Goal: Task Accomplishment & Management: Use online tool/utility

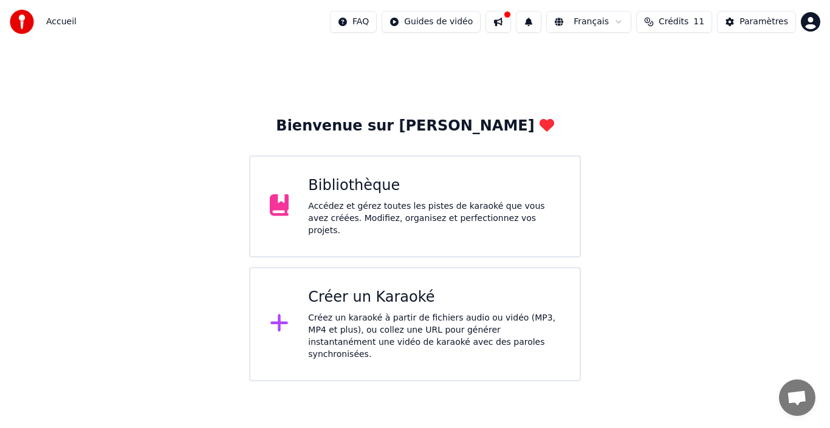
click at [458, 306] on div "Créer un Karaoké Créez un karaoké à partir de fichiers audio ou vidéo (MP3, MP4…" at bounding box center [434, 324] width 252 height 73
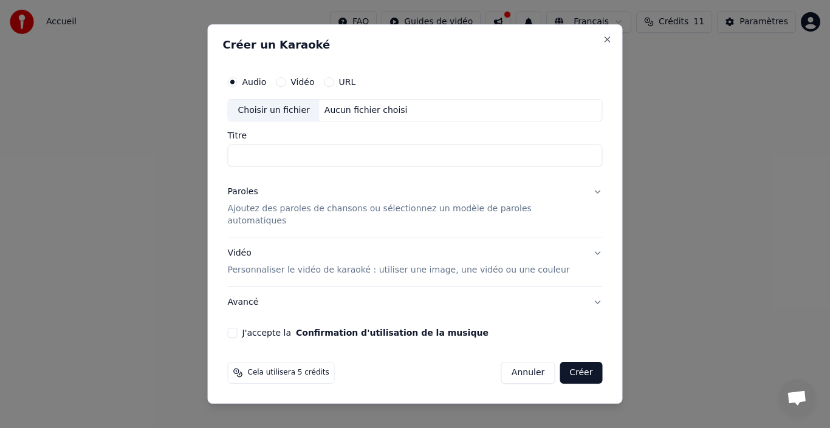
click at [295, 122] on div "Choisir un fichier" at bounding box center [273, 111] width 91 height 22
type input "**********"
click at [297, 213] on p "Ajoutez des paroles de chansons ou sélectionnez un modèle de paroles automatiqu…" at bounding box center [406, 216] width 356 height 24
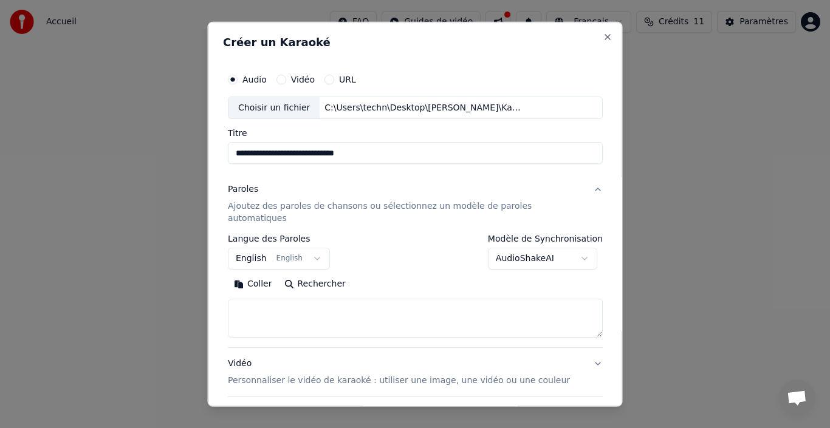
click at [314, 249] on button "English English" at bounding box center [279, 259] width 102 height 22
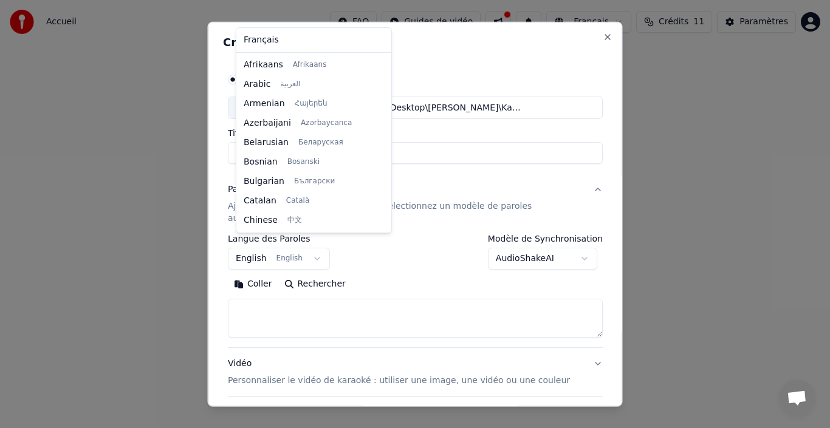
scroll to position [97, 0]
select select "**"
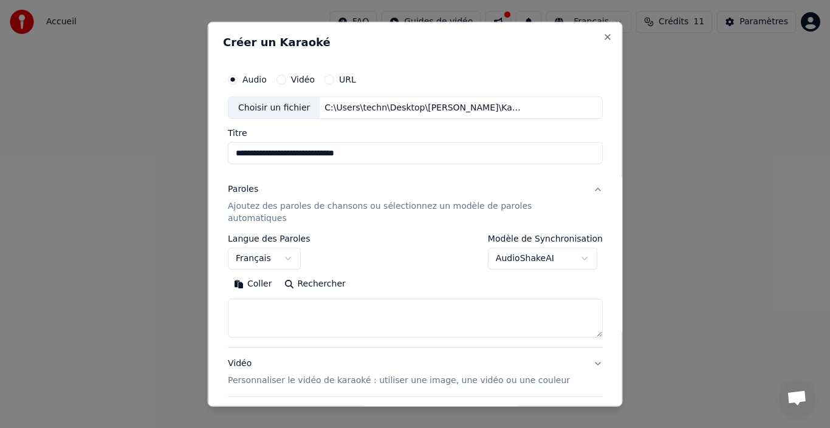
click at [488, 157] on input "**********" at bounding box center [415, 153] width 375 height 22
click at [300, 301] on textarea at bounding box center [415, 318] width 375 height 39
paste textarea "**********"
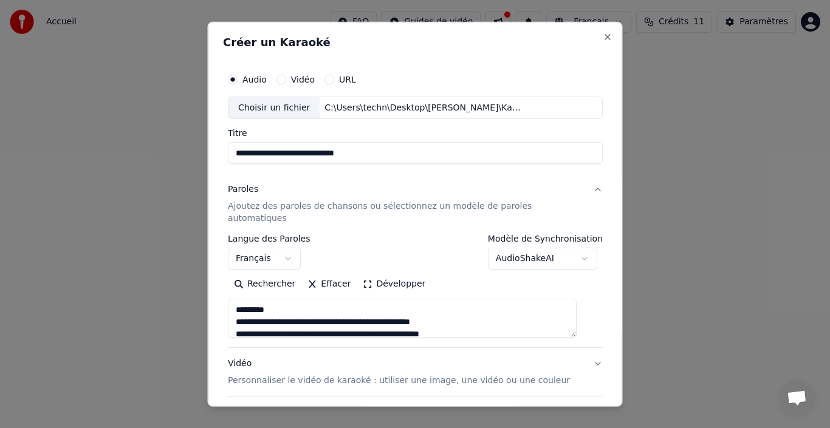
drag, startPoint x: 312, startPoint y: 300, endPoint x: 227, endPoint y: 298, distance: 84.5
click at [227, 298] on div "**********" at bounding box center [415, 214] width 415 height 386
drag, startPoint x: 320, startPoint y: 301, endPoint x: 279, endPoint y: 235, distance: 77.8
click at [277, 235] on div "**********" at bounding box center [415, 286] width 375 height 103
click at [401, 306] on textarea at bounding box center [402, 318] width 349 height 39
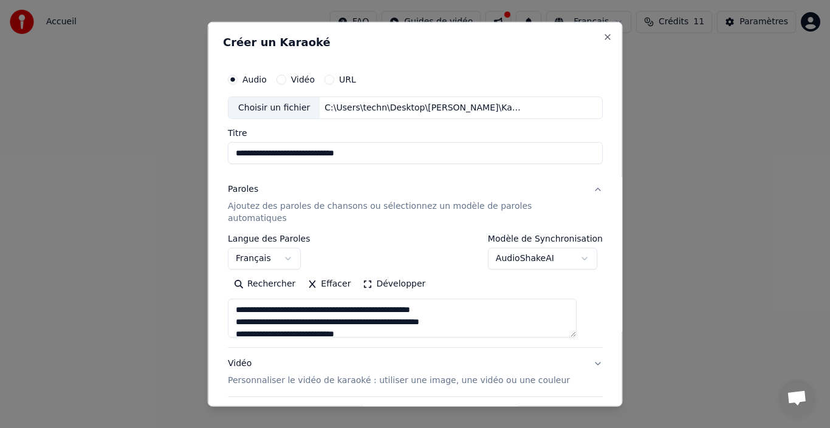
drag, startPoint x: 363, startPoint y: 321, endPoint x: 445, endPoint y: 318, distance: 81.5
click at [365, 321] on textarea at bounding box center [402, 318] width 349 height 39
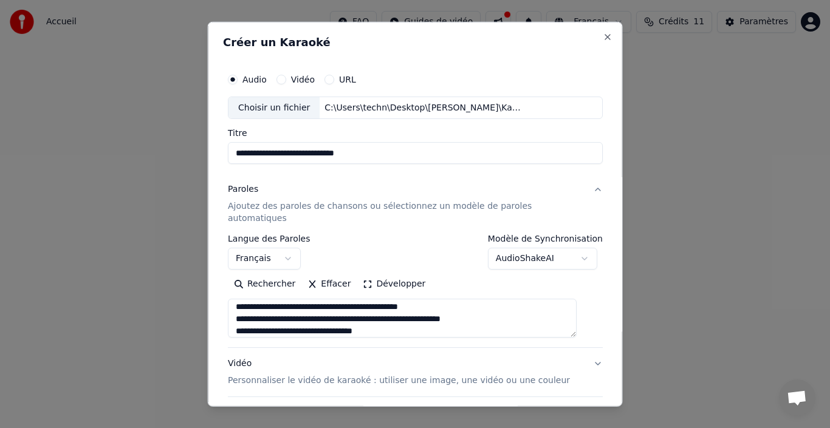
scroll to position [139, 0]
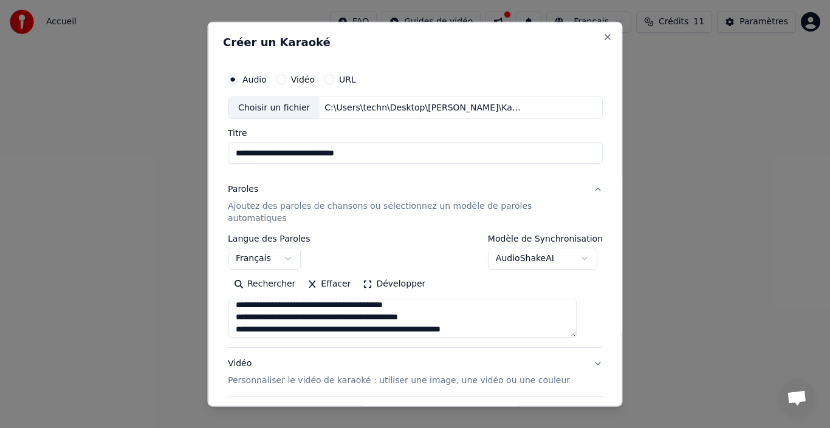
click at [354, 299] on textarea at bounding box center [402, 318] width 349 height 39
click at [311, 299] on textarea at bounding box center [402, 318] width 349 height 39
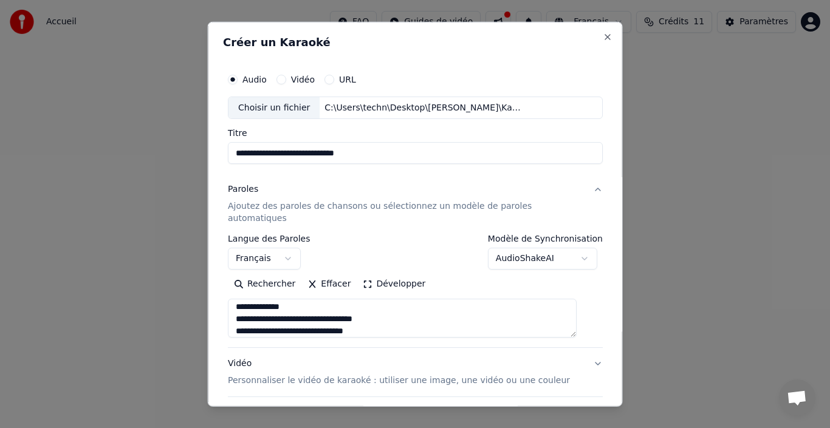
scroll to position [599, 0]
click at [384, 303] on textarea at bounding box center [402, 318] width 349 height 39
click at [397, 307] on textarea at bounding box center [402, 318] width 349 height 39
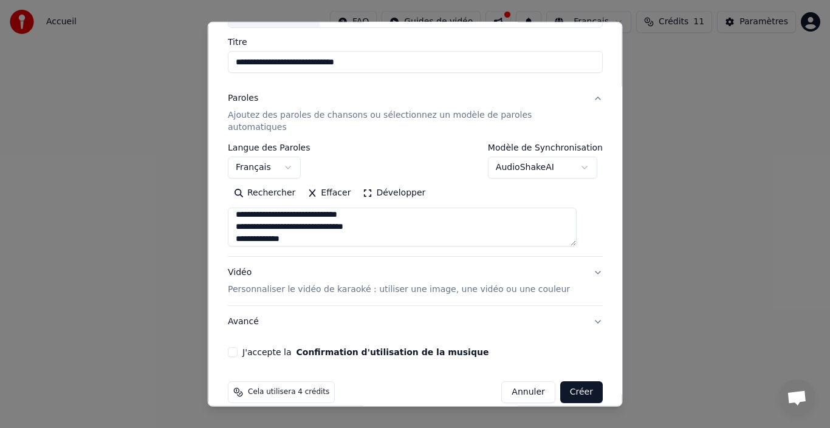
scroll to position [95, 0]
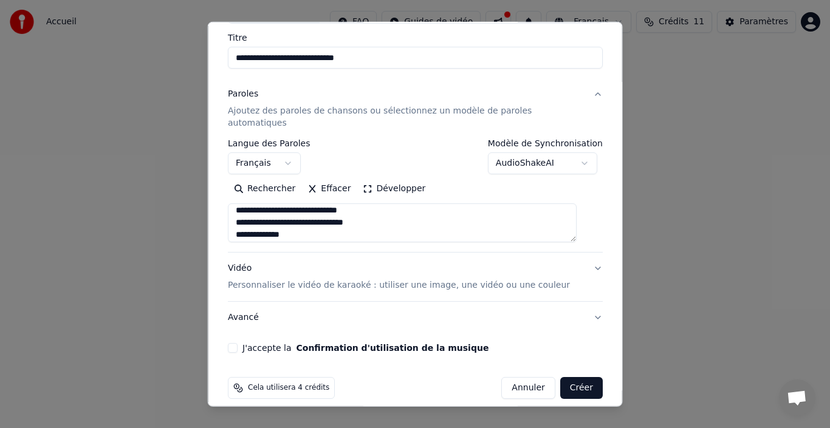
type textarea "**********"
click at [238, 343] on button "J'accepte la Confirmation d'utilisation de la musique" at bounding box center [233, 348] width 10 height 10
click at [400, 280] on p "Personnaliser le vidéo de karaoké : utiliser une image, une vidéo ou une couleur" at bounding box center [399, 286] width 342 height 12
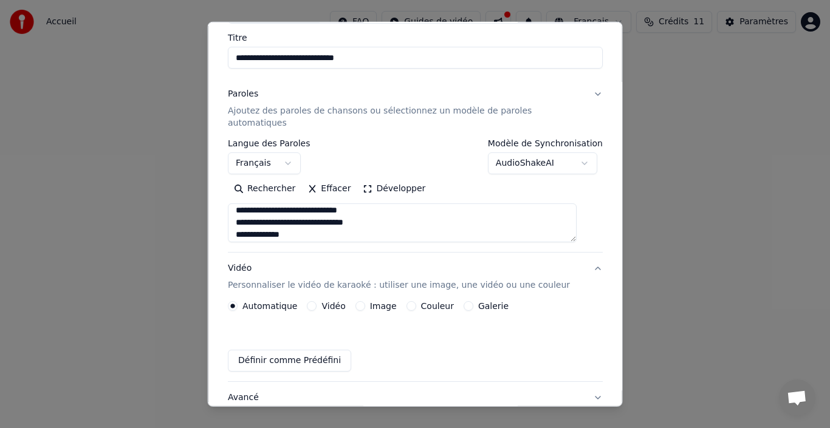
click at [368, 301] on div "Automatique Vidéo Image Couleur Galerie Définir comme Prédéfini" at bounding box center [415, 336] width 375 height 70
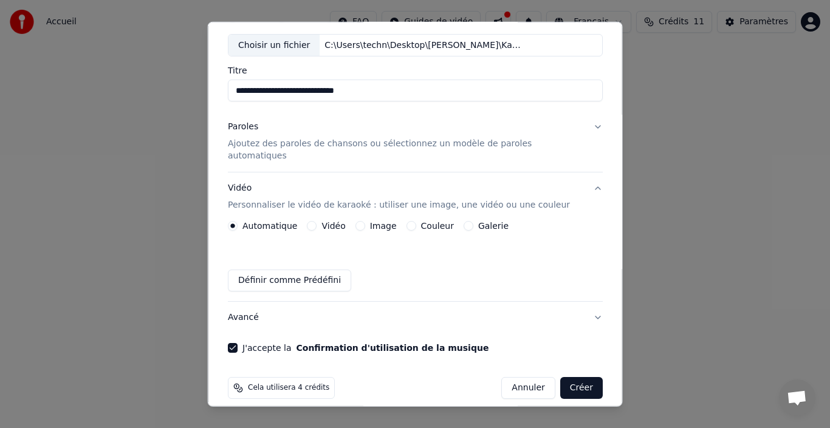
click at [365, 221] on button "Image" at bounding box center [360, 226] width 10 height 10
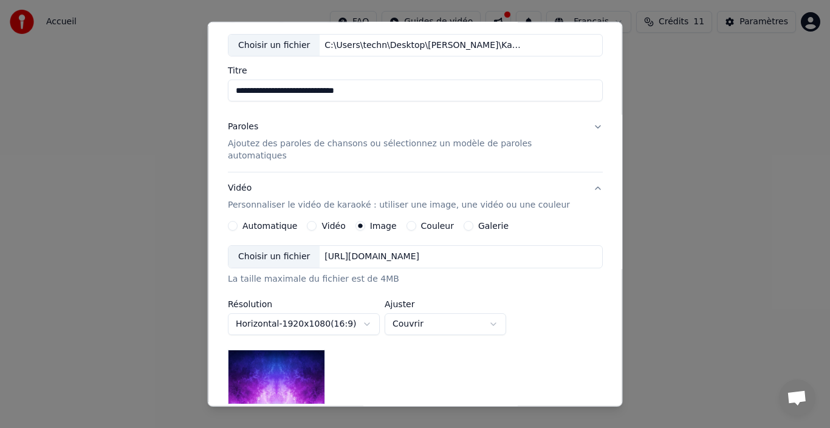
click at [298, 246] on div "Choisir un fichier" at bounding box center [273, 257] width 91 height 22
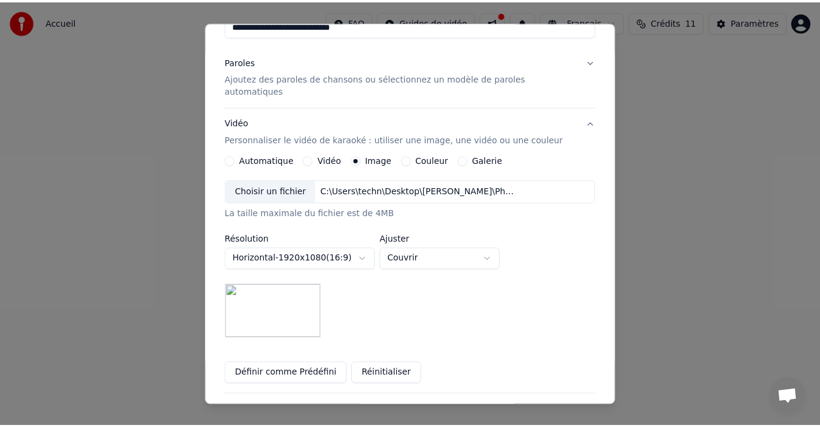
scroll to position [222, 0]
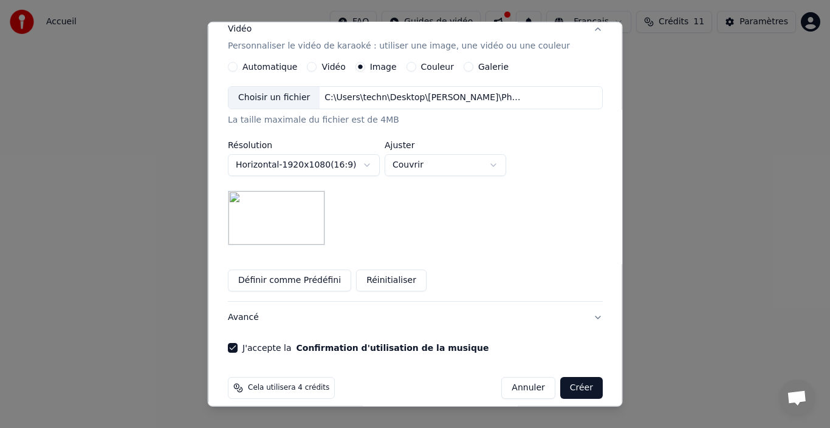
click at [566, 377] on button "Créer" at bounding box center [581, 388] width 43 height 22
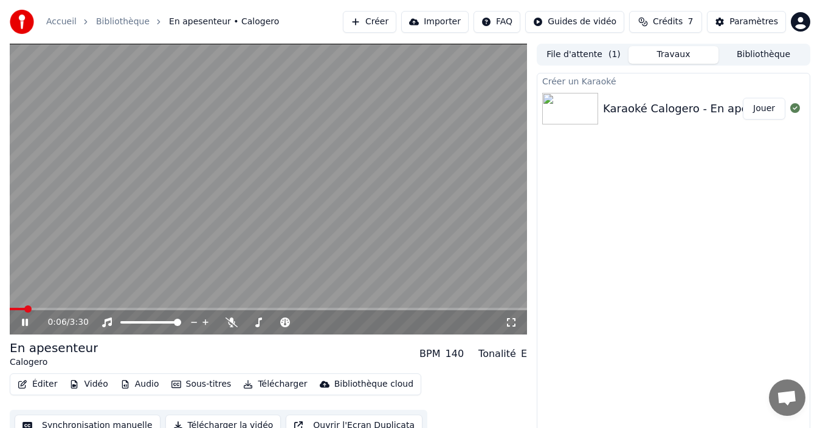
click at [22, 323] on icon at bounding box center [33, 323] width 28 height 10
click at [393, 19] on button "Créer" at bounding box center [369, 22] width 53 height 22
click at [49, 22] on link "Accueil" at bounding box center [61, 22] width 30 height 12
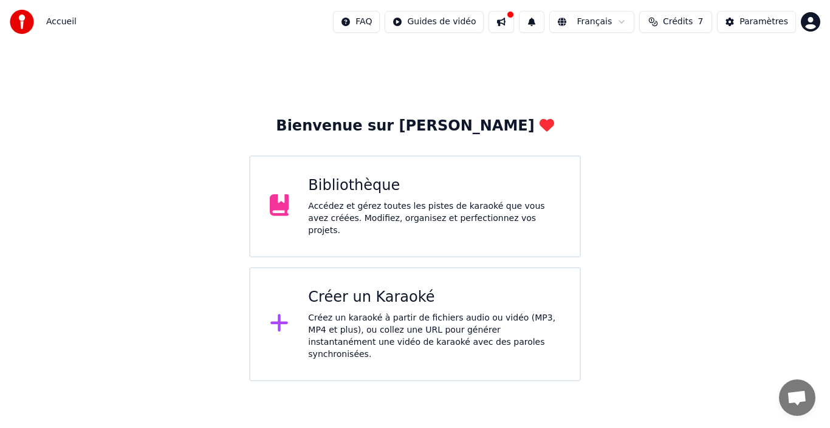
click at [806, 24] on html "Accueil FAQ Guides de vidéo Français Crédits 7 Paramètres Bienvenue sur Youka B…" at bounding box center [415, 191] width 830 height 382
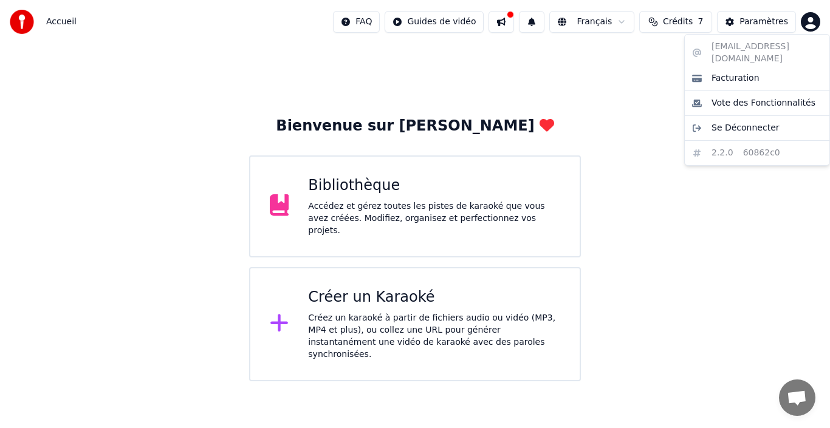
click at [765, 26] on html "Accueil FAQ Guides de vidéo Français Crédits 7 Paramètres Bienvenue sur Youka B…" at bounding box center [415, 191] width 830 height 382
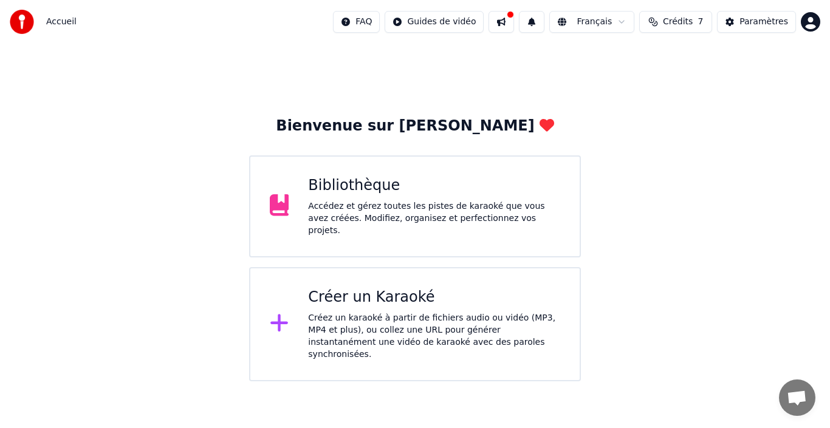
click at [765, 26] on div "Paramètres" at bounding box center [764, 22] width 49 height 12
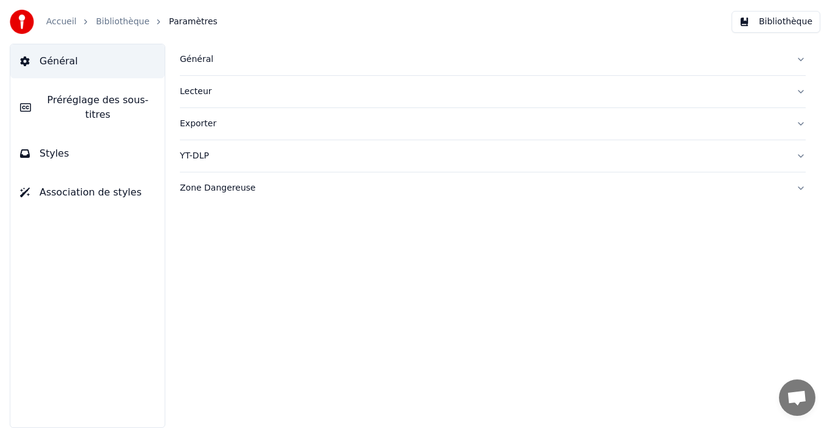
click at [775, 27] on button "Bibliothèque" at bounding box center [776, 22] width 89 height 22
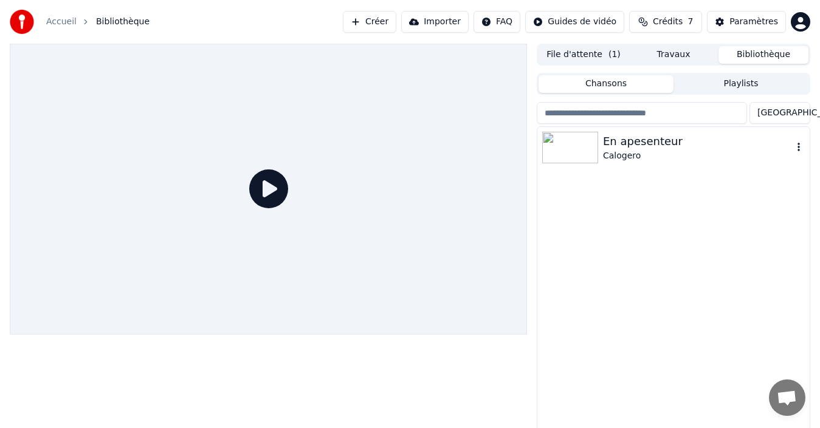
click at [799, 146] on icon "button" at bounding box center [798, 147] width 12 height 10
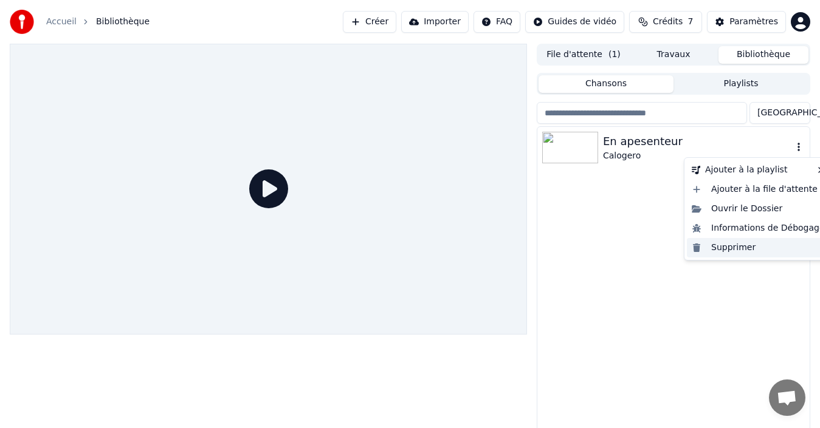
click at [738, 250] on div "Supprimer" at bounding box center [758, 247] width 143 height 19
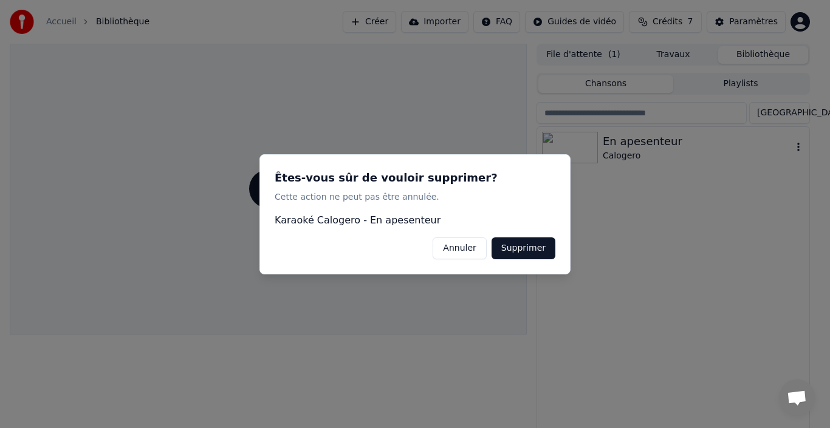
click at [529, 248] on button "Supprimer" at bounding box center [524, 248] width 64 height 22
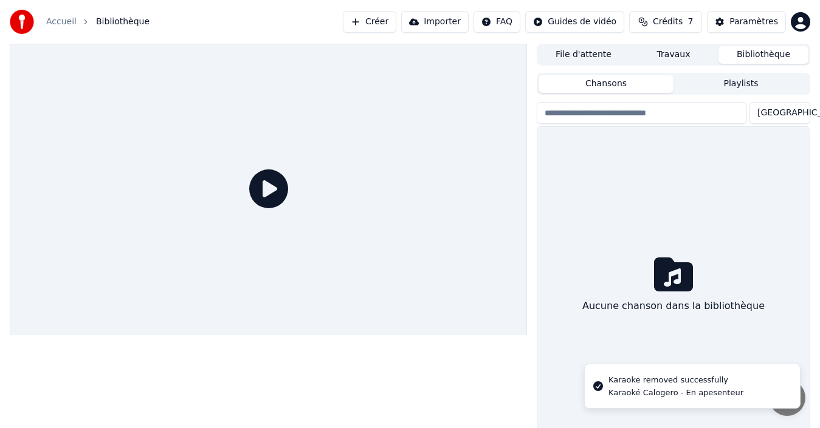
click at [388, 18] on button "Créer" at bounding box center [369, 22] width 53 height 22
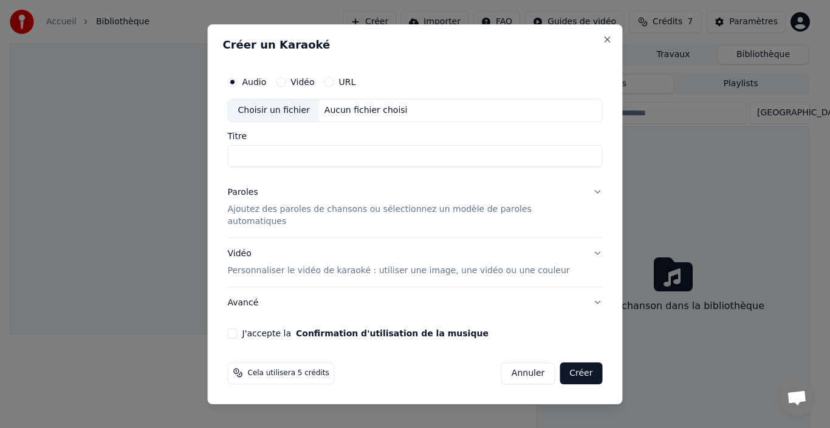
click at [278, 113] on div "Choisir un fichier" at bounding box center [273, 111] width 91 height 22
type input "**********"
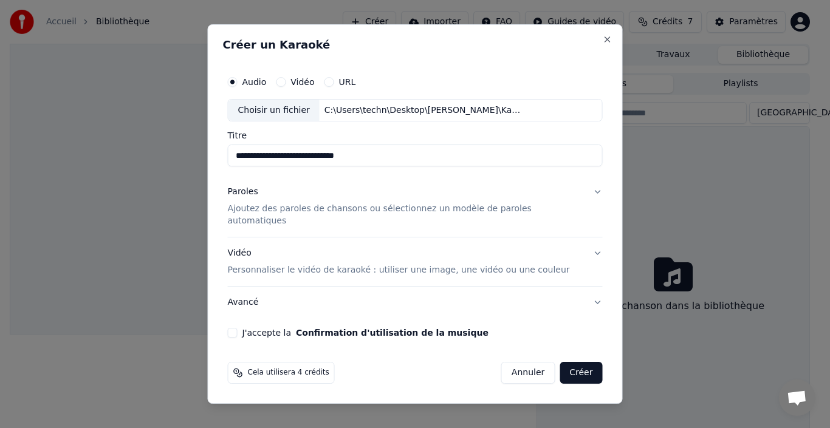
click at [328, 212] on p "Ajoutez des paroles de chansons ou sélectionnez un modèle de paroles automatiqu…" at bounding box center [406, 216] width 356 height 24
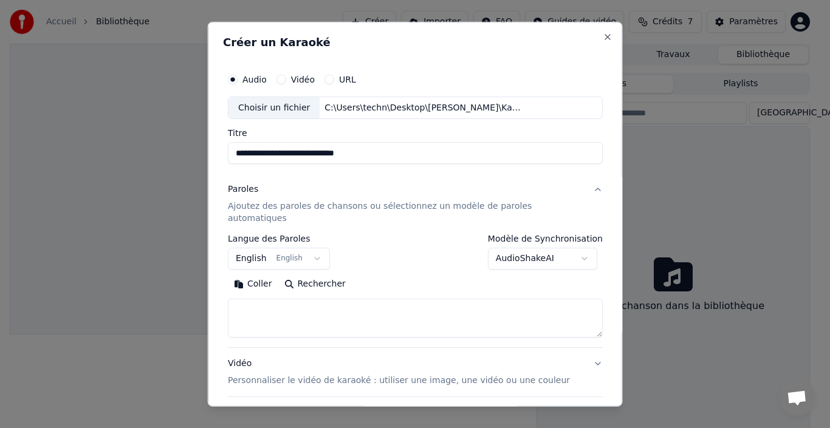
click at [277, 248] on button "English English" at bounding box center [279, 259] width 102 height 22
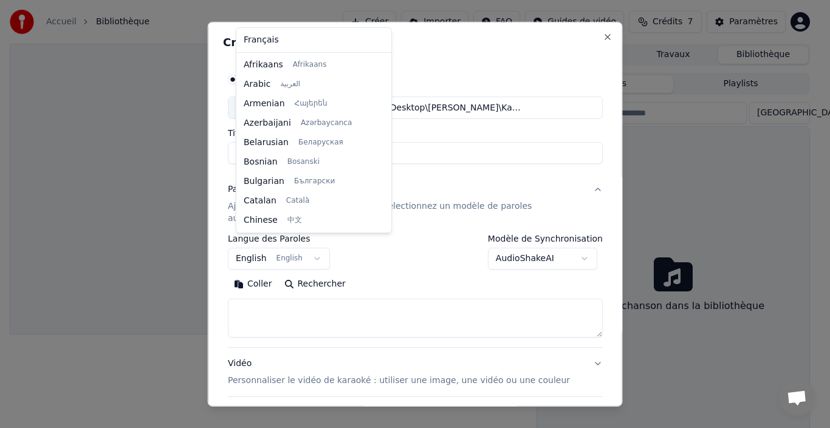
scroll to position [97, 0]
select select "**"
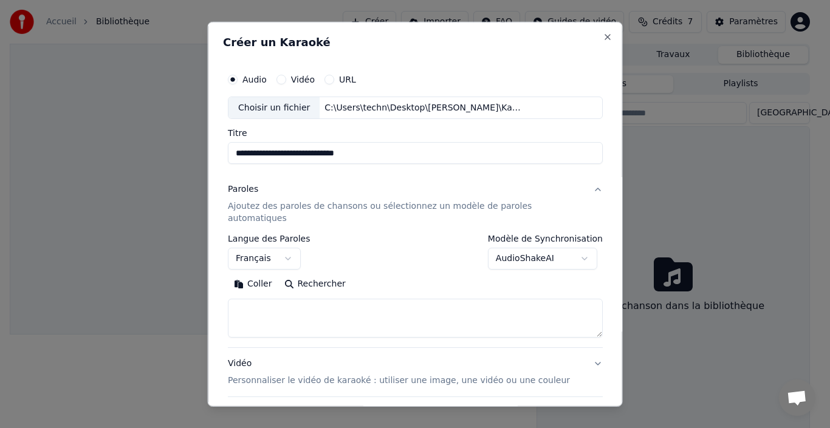
click at [280, 303] on textarea at bounding box center [415, 318] width 375 height 39
click at [471, 278] on div "Coller Rechercher" at bounding box center [415, 284] width 375 height 19
click at [308, 299] on textarea at bounding box center [415, 318] width 375 height 39
paste textarea "**********"
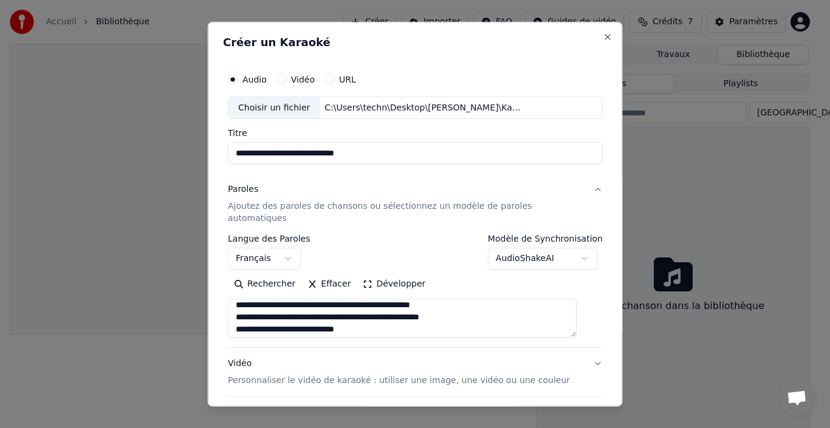
scroll to position [5, 0]
type textarea "**********"
click at [397, 375] on p "Personnaliser le vidéo de karaoké : utiliser une image, une vidéo ou une couleur" at bounding box center [399, 381] width 342 height 12
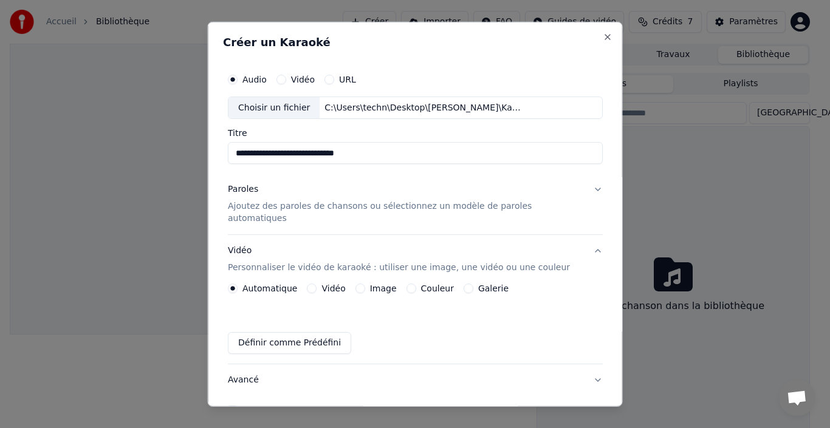
click at [391, 284] on label "Image" at bounding box center [382, 288] width 27 height 9
click at [365, 284] on button "Image" at bounding box center [360, 289] width 10 height 10
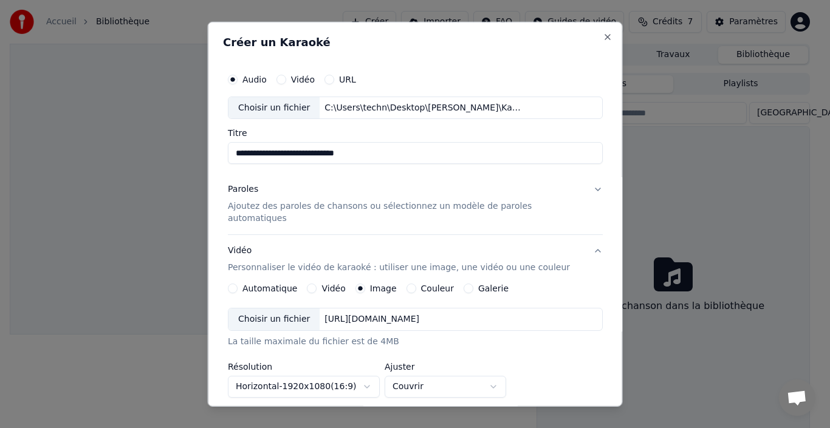
click at [289, 309] on div "Choisir un fichier" at bounding box center [273, 320] width 91 height 22
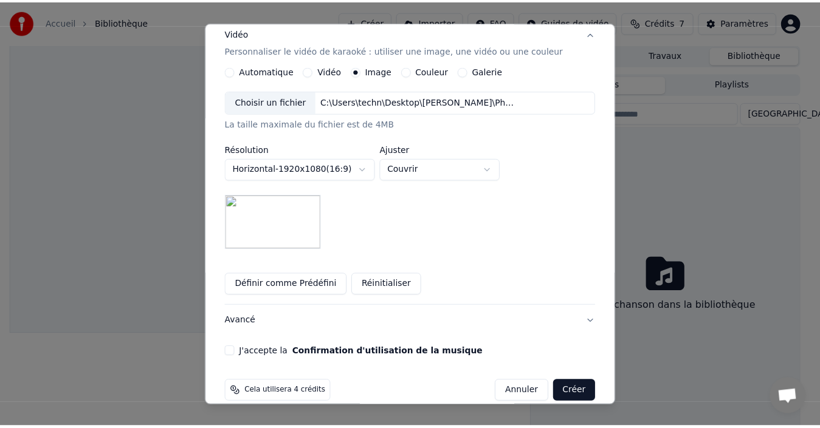
scroll to position [222, 0]
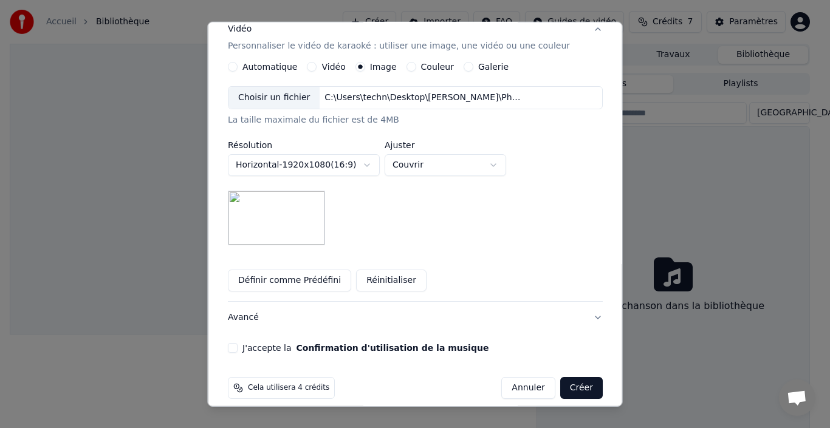
click at [238, 343] on button "J'accepte la Confirmation d'utilisation de la musique" at bounding box center [233, 348] width 10 height 10
click at [567, 380] on button "Créer" at bounding box center [581, 388] width 43 height 22
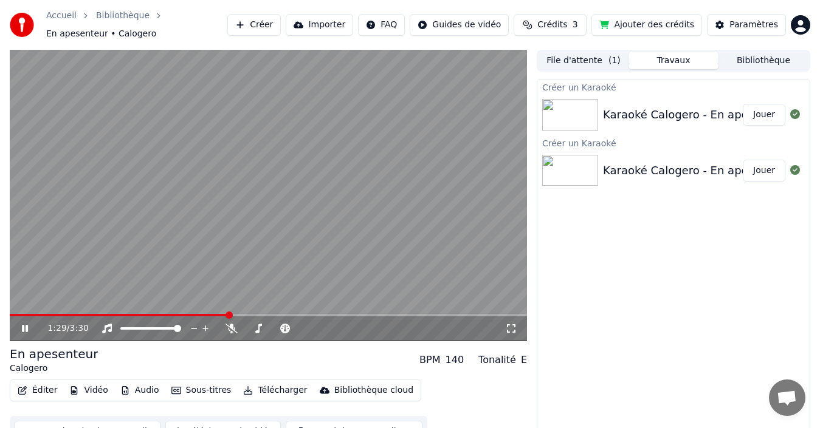
click at [31, 326] on icon at bounding box center [33, 329] width 28 height 10
